Goal: Find specific fact: Find specific fact

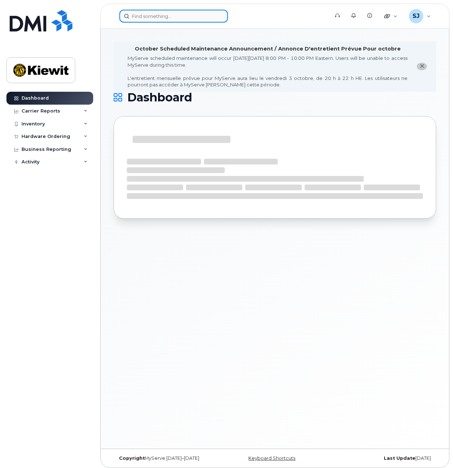
click at [184, 11] on input at bounding box center [173, 16] width 109 height 13
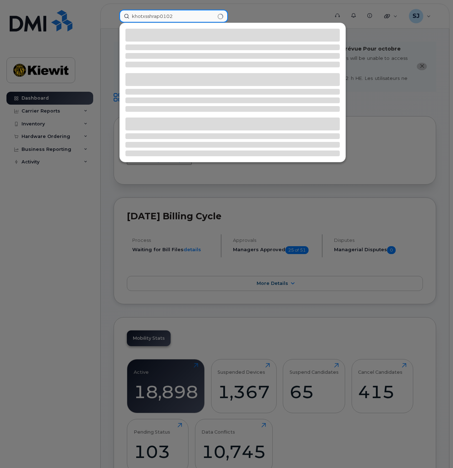
type input "khotxsshrap0102"
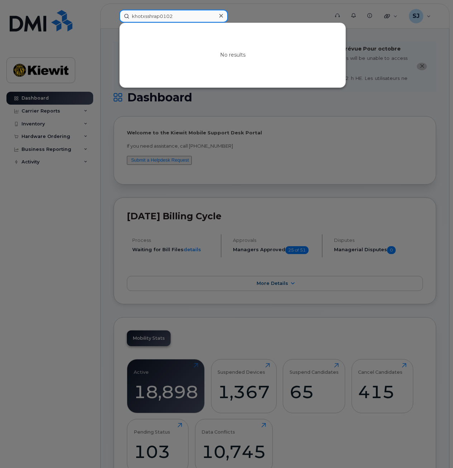
drag, startPoint x: 188, startPoint y: 16, endPoint x: 105, endPoint y: 16, distance: 82.5
click at [114, 16] on div "khotxsshrap0102 No results" at bounding box center [222, 16] width 217 height 13
click at [260, 108] on div at bounding box center [226, 234] width 453 height 468
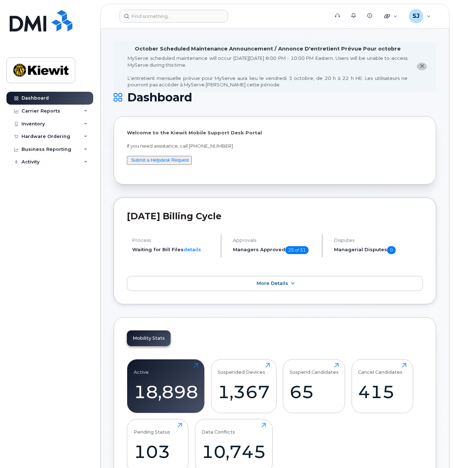
click at [25, 280] on div "Dashboard Carrier Reports Monthly Billing Data Daily Data Pooling Average Costi…" at bounding box center [50, 275] width 89 height 366
click at [154, 17] on input at bounding box center [173, 16] width 109 height 13
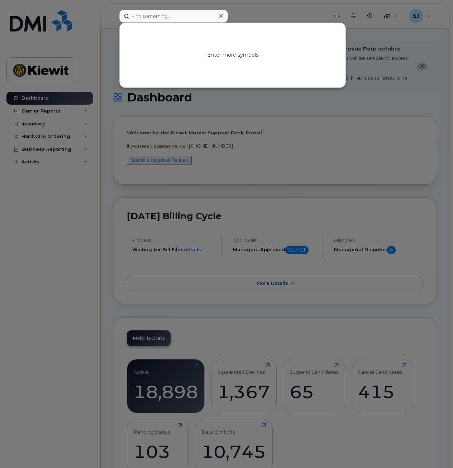
click at [78, 198] on div at bounding box center [226, 234] width 453 height 468
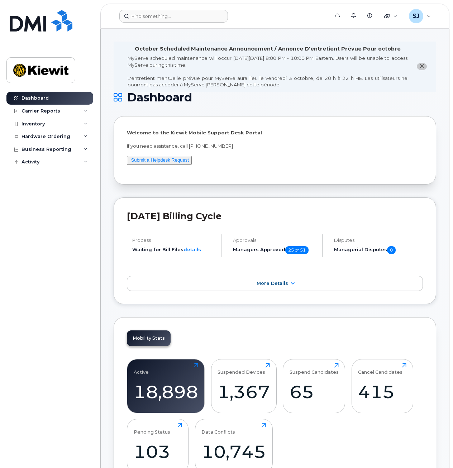
click at [146, 23] on header "Support Alerts Knowledge Base Quicklinks Suspend / Cancel Device Change SIM Car…" at bounding box center [274, 16] width 349 height 25
click at [147, 21] on input at bounding box center [173, 16] width 109 height 13
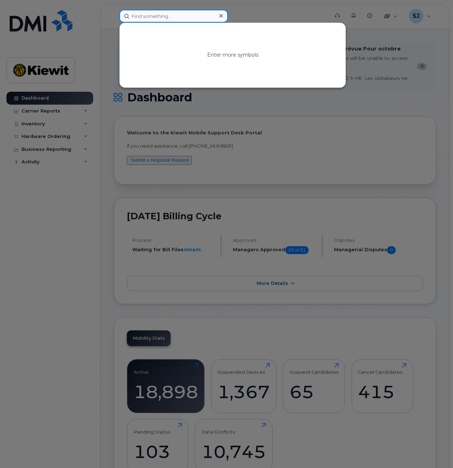
click at [148, 17] on input at bounding box center [173, 16] width 109 height 13
drag, startPoint x: 67, startPoint y: 256, endPoint x: 81, endPoint y: 253, distance: 14.3
click at [67, 256] on div at bounding box center [226, 234] width 453 height 468
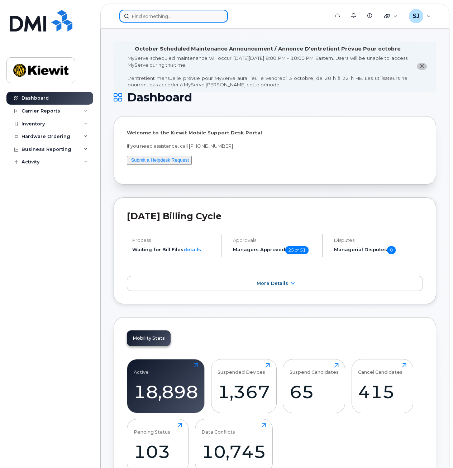
click at [204, 19] on input at bounding box center [173, 16] width 109 height 13
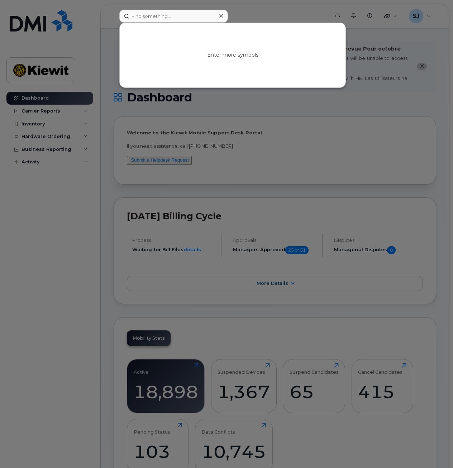
click at [288, 16] on div at bounding box center [226, 234] width 453 height 468
